Goal: Task Accomplishment & Management: Manage account settings

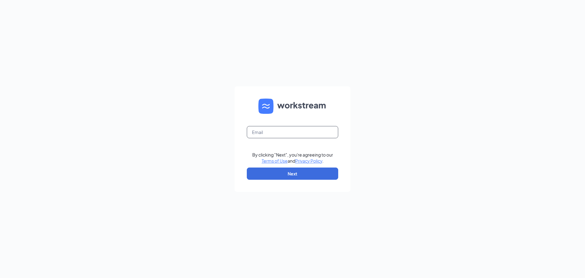
click at [276, 127] on input "text" at bounding box center [292, 132] width 91 height 12
type input "bk7233@hbboys.com"
click at [292, 172] on button "Next" at bounding box center [292, 173] width 91 height 12
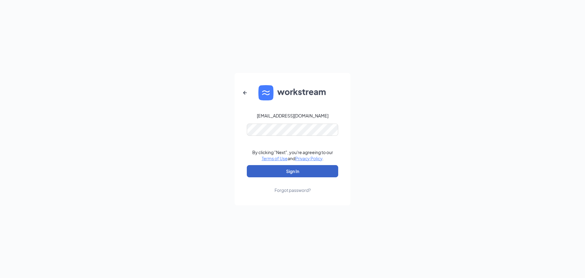
click at [297, 168] on button "Sign In" at bounding box center [292, 171] width 91 height 12
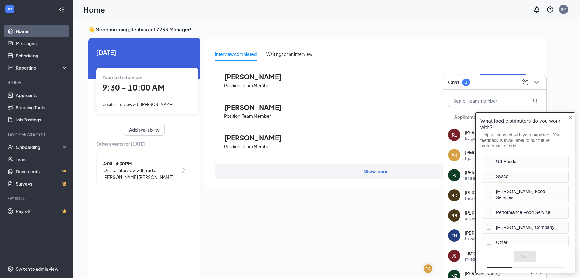
click at [362, 197] on div "Interview completed Waiting for an interview [PERSON_NAME] Position: Team Membe…" at bounding box center [375, 157] width 341 height 239
click at [570, 117] on icon "Close button" at bounding box center [571, 117] width 5 height 5
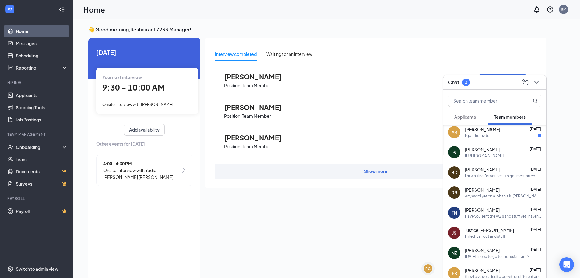
scroll to position [48, 0]
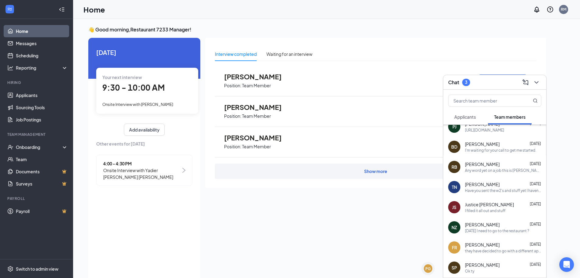
click at [397, 227] on div "Interview completed Waiting for an interview [PERSON_NAME] Position: Team Membe…" at bounding box center [375, 157] width 341 height 239
click at [538, 79] on icon "ChevronDown" at bounding box center [536, 82] width 7 height 7
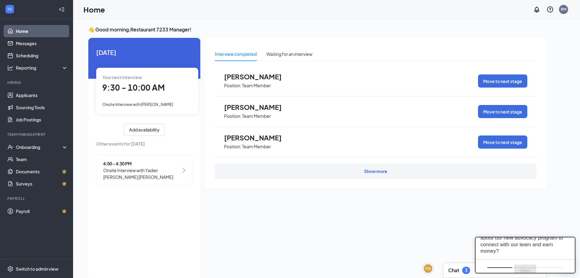
scroll to position [0, 0]
